Goal: Task Accomplishment & Management: Manage account settings

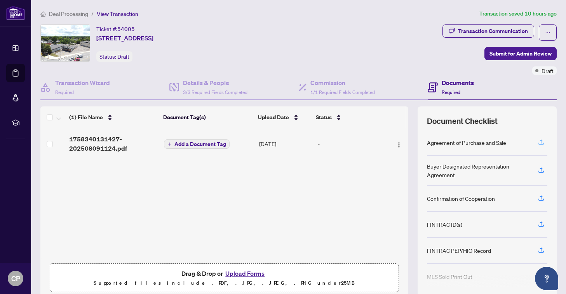
click at [538, 142] on icon "button" at bounding box center [540, 143] width 5 height 2
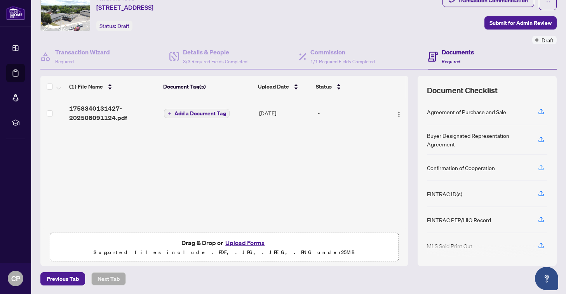
click at [542, 165] on icon "button" at bounding box center [540, 167] width 7 height 7
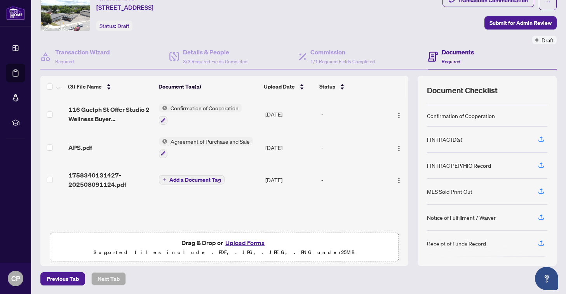
scroll to position [52, 0]
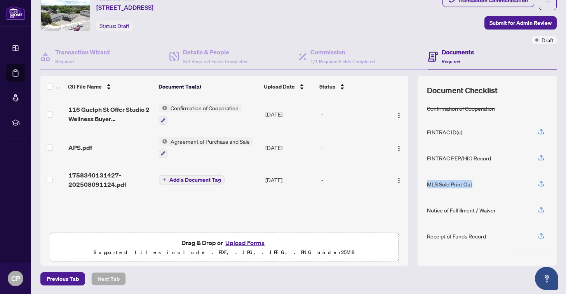
drag, startPoint x: 477, startPoint y: 182, endPoint x: 424, endPoint y: 185, distance: 53.3
click at [424, 185] on div "Document Checklist Agreement of Purchase and Sale Buyer Designated Representati…" at bounding box center [486, 171] width 139 height 190
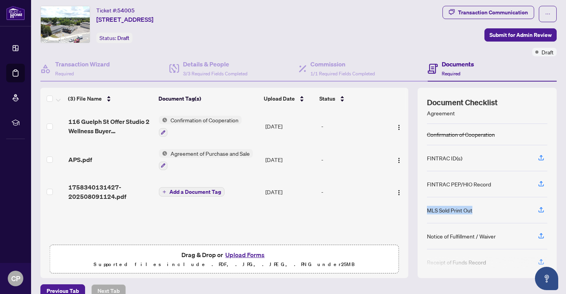
scroll to position [74, 0]
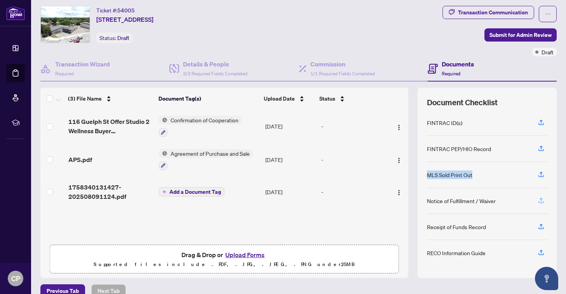
click at [541, 198] on icon "button" at bounding box center [540, 200] width 3 height 4
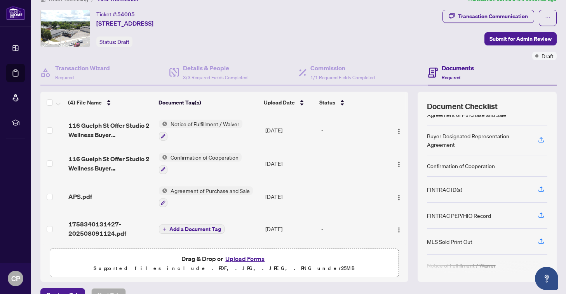
scroll to position [0, 0]
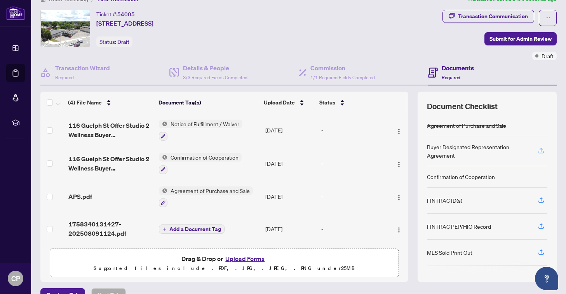
click at [541, 148] on icon "button" at bounding box center [540, 150] width 3 height 4
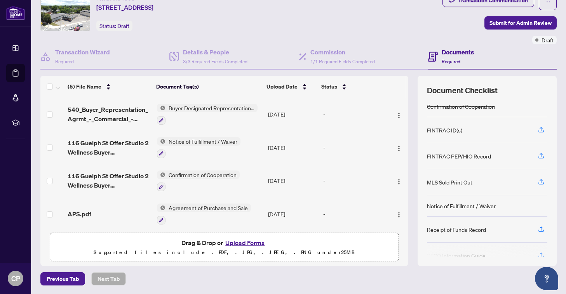
scroll to position [61, 0]
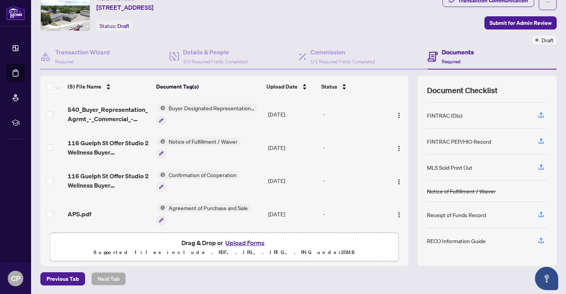
click at [457, 115] on div "FINTRAC ID(s)" at bounding box center [444, 115] width 35 height 9
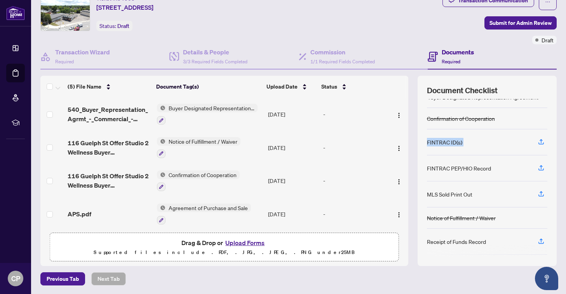
scroll to position [17, 0]
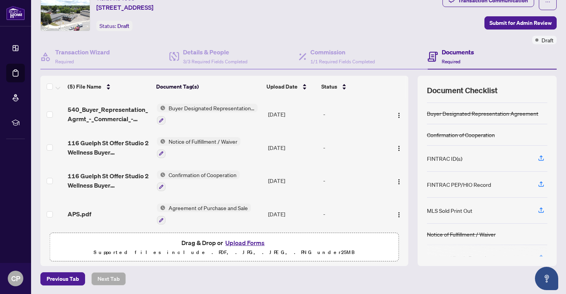
click at [451, 184] on div "FINTRAC PEP/HIO Record" at bounding box center [459, 184] width 64 height 9
drag, startPoint x: 492, startPoint y: 184, endPoint x: 422, endPoint y: 184, distance: 69.9
click at [422, 184] on div "Document Checklist Agreement of Purchase and Sale Buyer Designated Representati…" at bounding box center [486, 171] width 139 height 190
click at [458, 157] on div "FINTRAC ID(s)" at bounding box center [444, 158] width 35 height 9
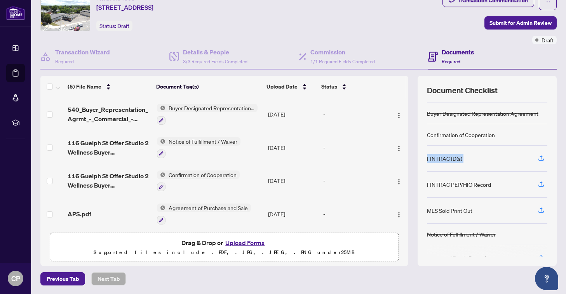
click at [458, 157] on div "FINTRAC ID(s)" at bounding box center [444, 158] width 35 height 9
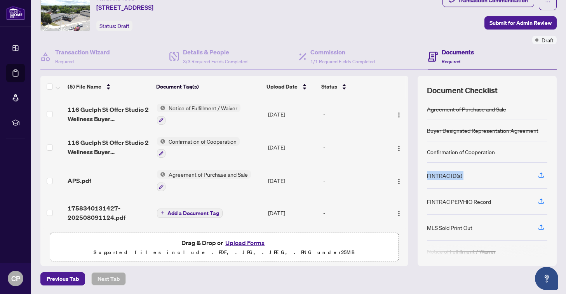
scroll to position [0, 0]
drag, startPoint x: 485, startPoint y: 200, endPoint x: 427, endPoint y: 170, distance: 65.3
click at [427, 170] on div "Agreement of Purchase and Sale Buyer Designated Representation Agreement Confir…" at bounding box center [487, 178] width 120 height 158
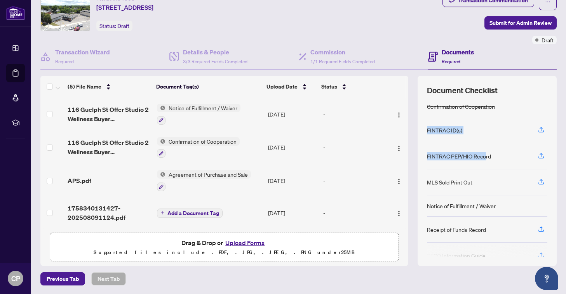
scroll to position [61, 0]
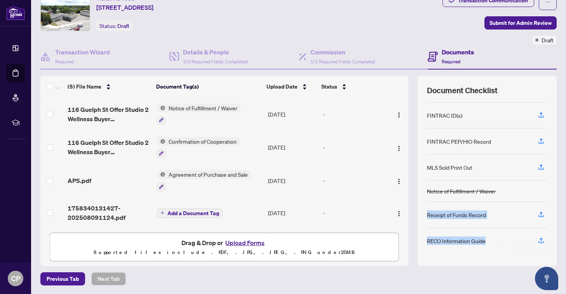
drag, startPoint x: 427, startPoint y: 214, endPoint x: 485, endPoint y: 243, distance: 64.2
click at [493, 243] on div "Agreement of Purchase and Sale Buyer Designated Representation Agreement Confir…" at bounding box center [487, 178] width 120 height 158
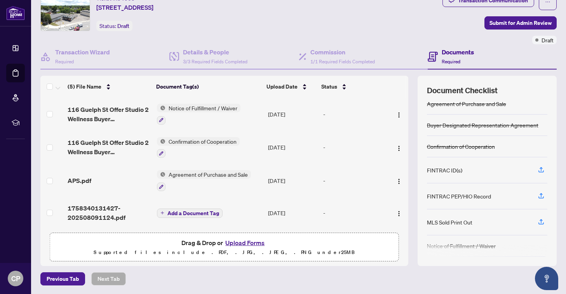
scroll to position [9, 0]
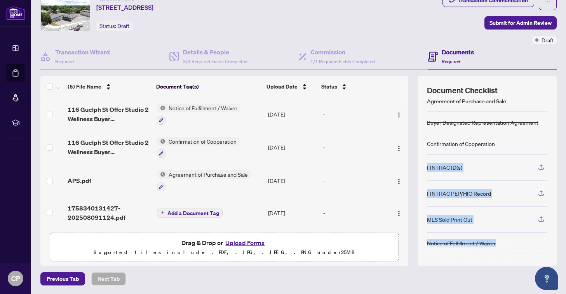
drag, startPoint x: 510, startPoint y: 239, endPoint x: 436, endPoint y: 162, distance: 107.3
click at [436, 162] on div "Agreement of Purchase and Sale Buyer Designated Representation Agreement Confir…" at bounding box center [487, 178] width 120 height 158
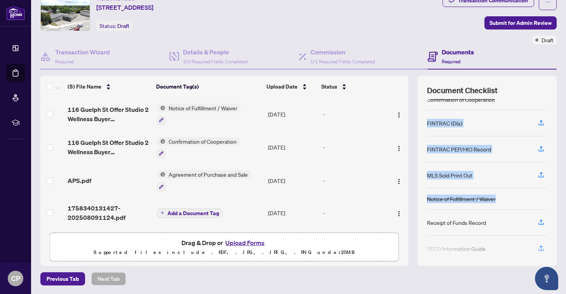
scroll to position [61, 0]
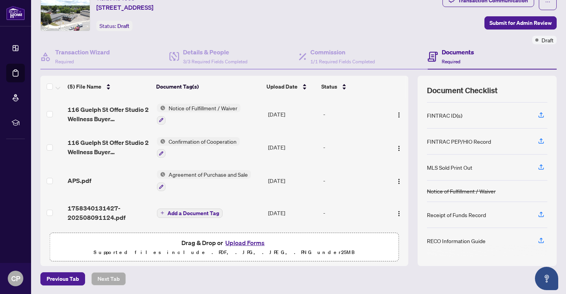
click at [525, 222] on div "Receipt of Funds Record" at bounding box center [487, 215] width 120 height 26
